Goal: Task Accomplishment & Management: Manage account settings

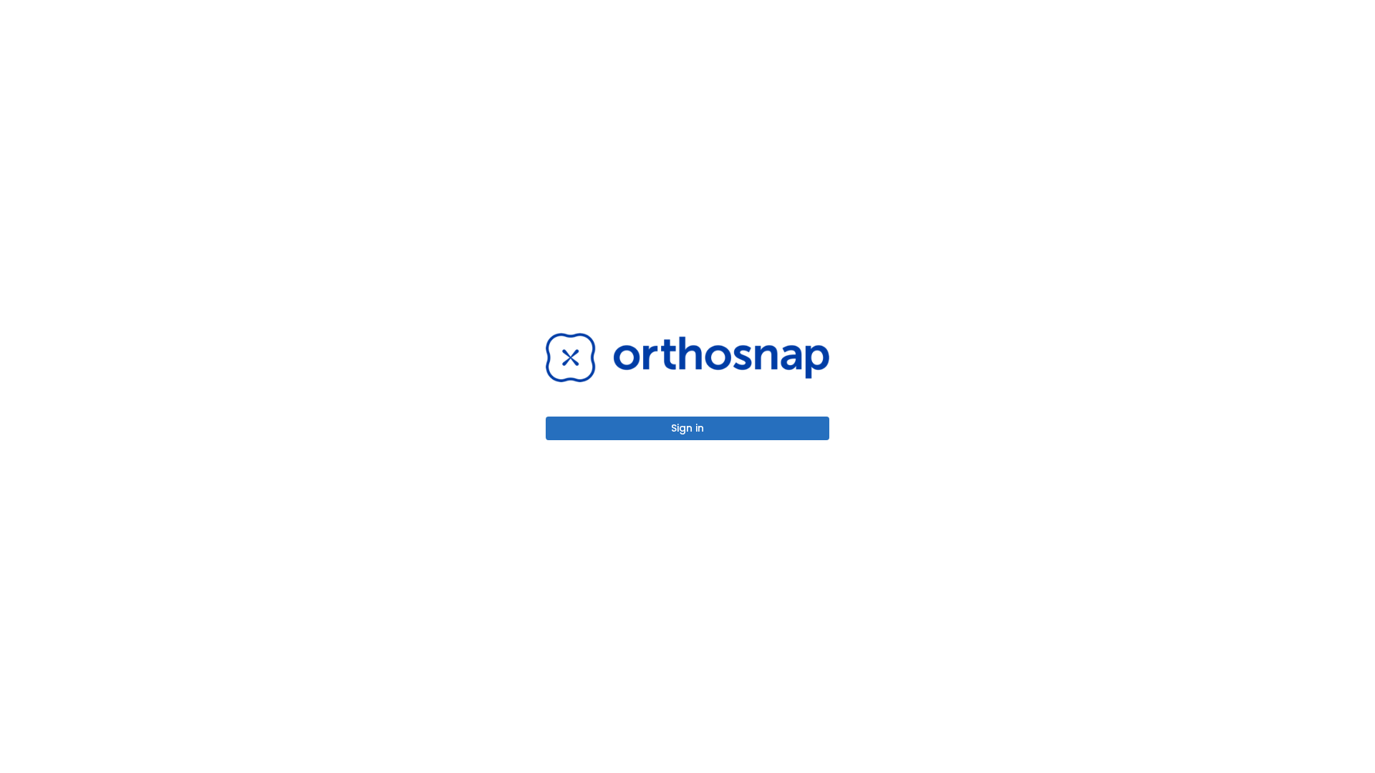
click at [687, 428] on button "Sign in" at bounding box center [688, 429] width 284 height 24
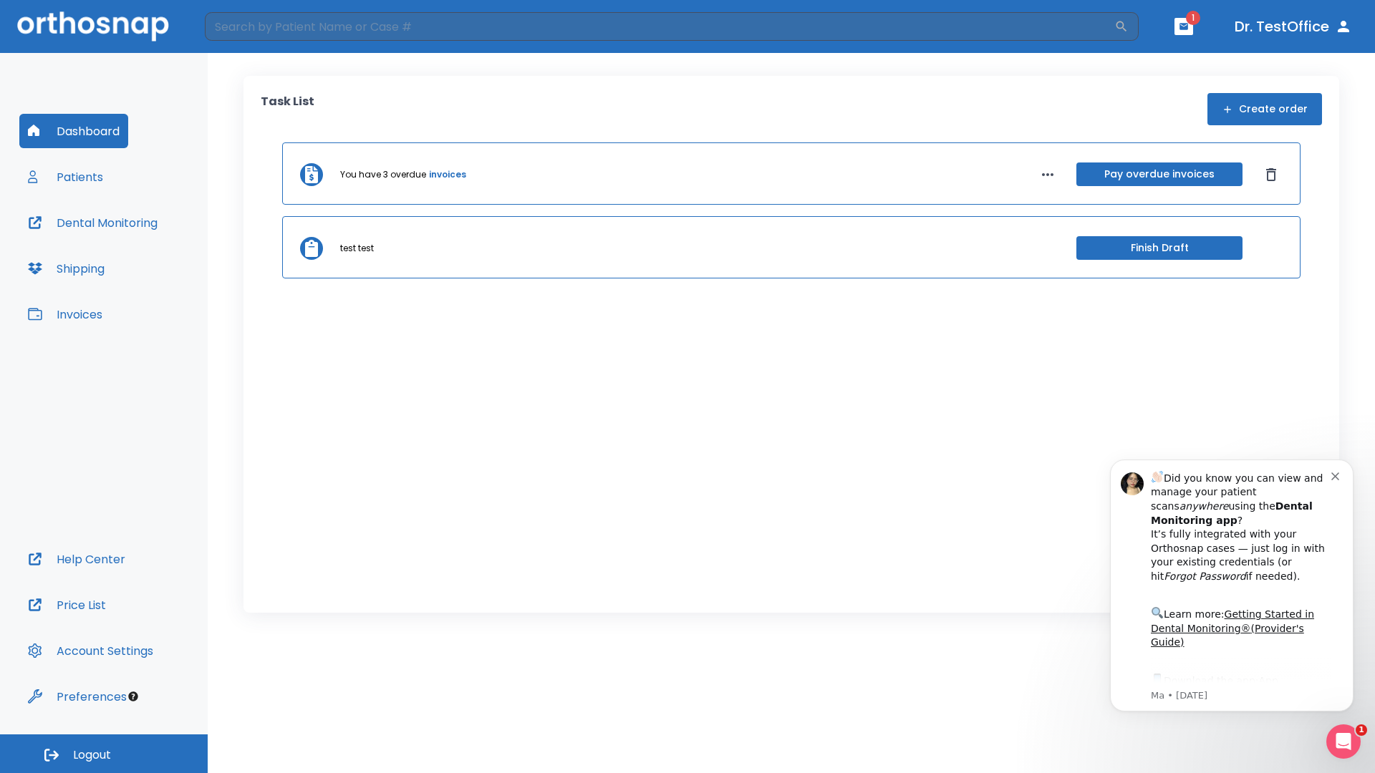
click at [104, 754] on span "Logout" at bounding box center [92, 755] width 38 height 16
